Goal: Task Accomplishment & Management: Use online tool/utility

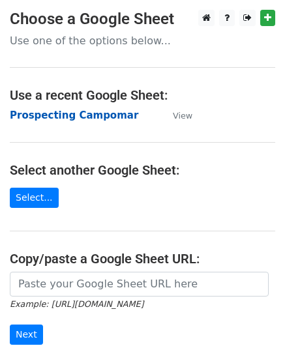
drag, startPoint x: 0, startPoint y: 0, endPoint x: 104, endPoint y: 115, distance: 155.3
click at [104, 115] on strong "Prospecting Campomar" at bounding box center [74, 115] width 128 height 12
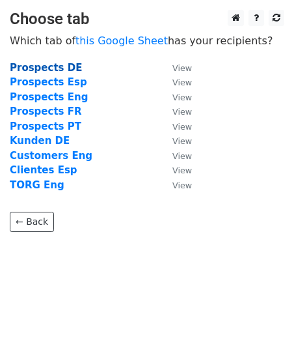
click at [57, 68] on strong "Prospects DE" at bounding box center [46, 68] width 72 height 12
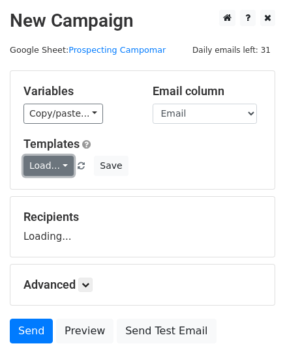
click at [57, 163] on link "Load..." at bounding box center [48, 166] width 50 height 20
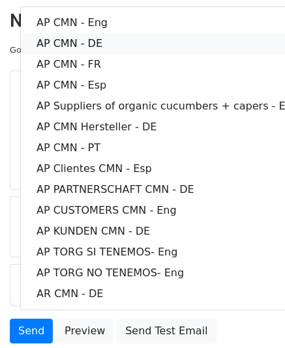
click at [115, 49] on link "AP CMN - DE" at bounding box center [167, 43] width 293 height 21
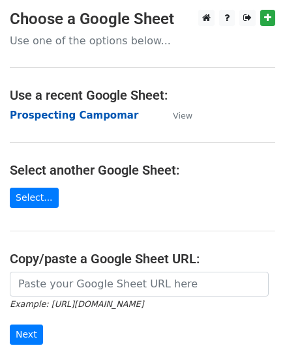
click at [70, 115] on strong "Prospecting Campomar" at bounding box center [74, 115] width 128 height 12
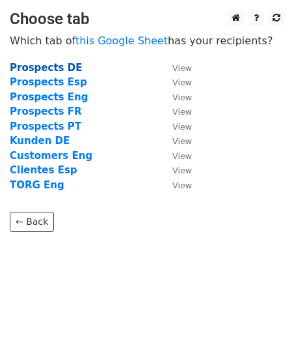
click at [38, 69] on strong "Prospects DE" at bounding box center [46, 68] width 72 height 12
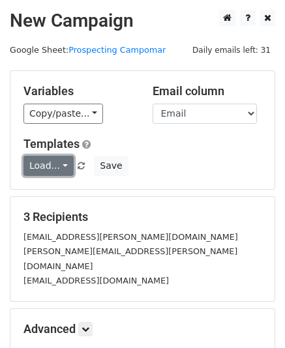
click at [61, 162] on link "Load..." at bounding box center [48, 166] width 50 height 20
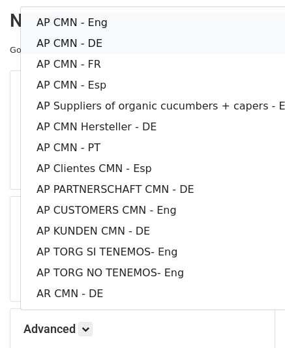
click at [108, 42] on link "AP CMN - DE" at bounding box center [167, 43] width 293 height 21
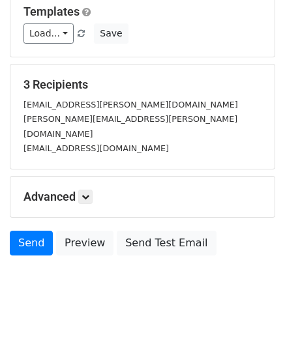
scroll to position [133, 0]
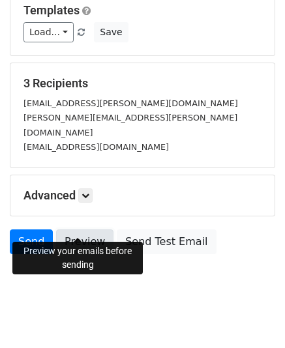
click at [90, 229] on link "Preview" at bounding box center [84, 241] width 57 height 25
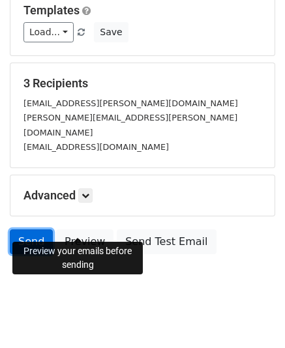
click at [31, 229] on link "Send" at bounding box center [31, 241] width 43 height 25
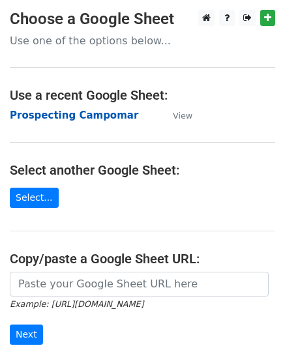
click at [77, 116] on strong "Prospecting Campomar" at bounding box center [74, 115] width 128 height 12
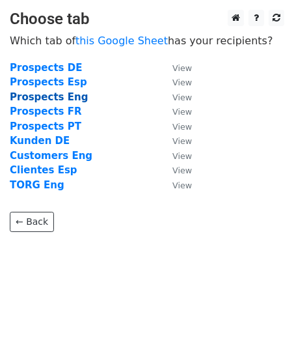
click at [64, 96] on strong "Prospects Eng" at bounding box center [49, 97] width 78 height 12
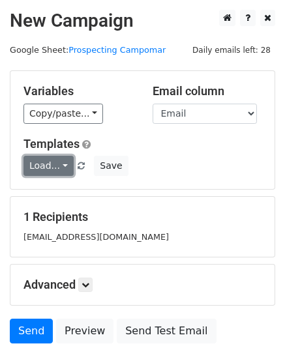
click at [60, 166] on link "Load..." at bounding box center [48, 166] width 50 height 20
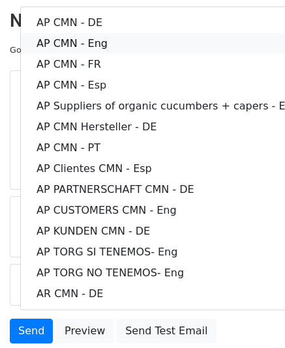
click at [95, 48] on link "AP CMN - Eng" at bounding box center [167, 43] width 293 height 21
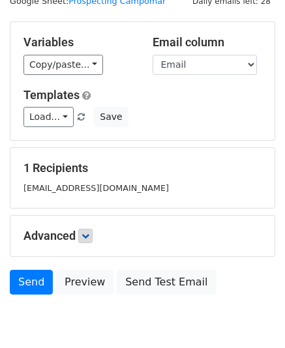
scroll to position [104, 0]
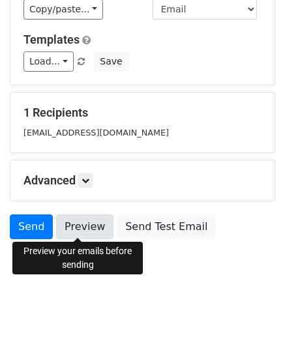
click at [89, 226] on link "Preview" at bounding box center [84, 226] width 57 height 25
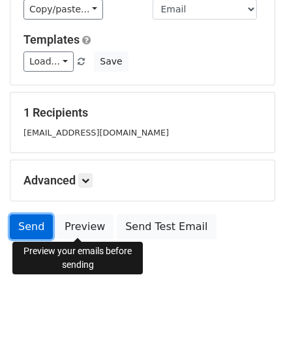
click at [25, 226] on link "Send" at bounding box center [31, 226] width 43 height 25
